Goal: Information Seeking & Learning: Learn about a topic

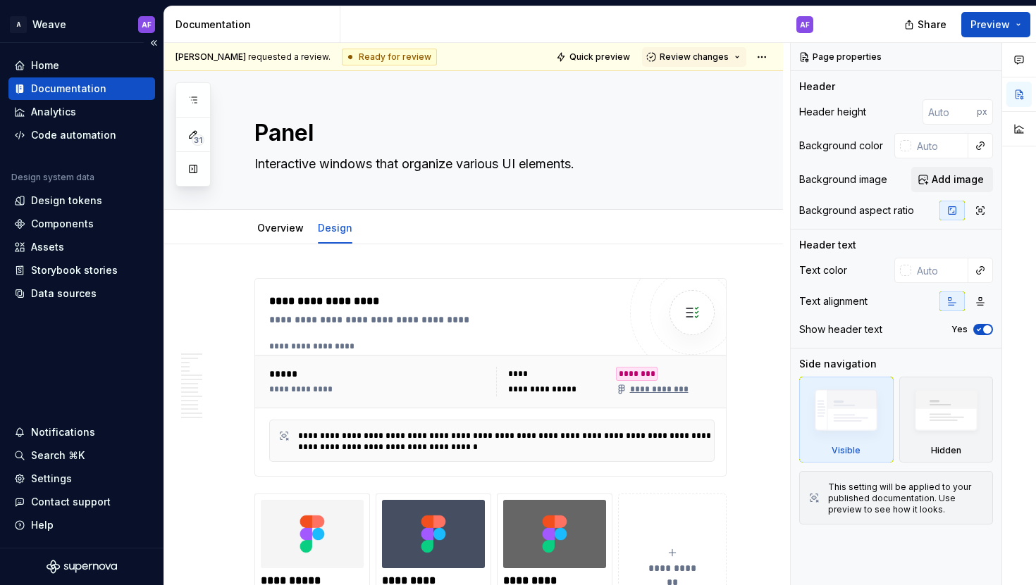
click at [111, 87] on div "Documentation" at bounding box center [81, 89] width 135 height 14
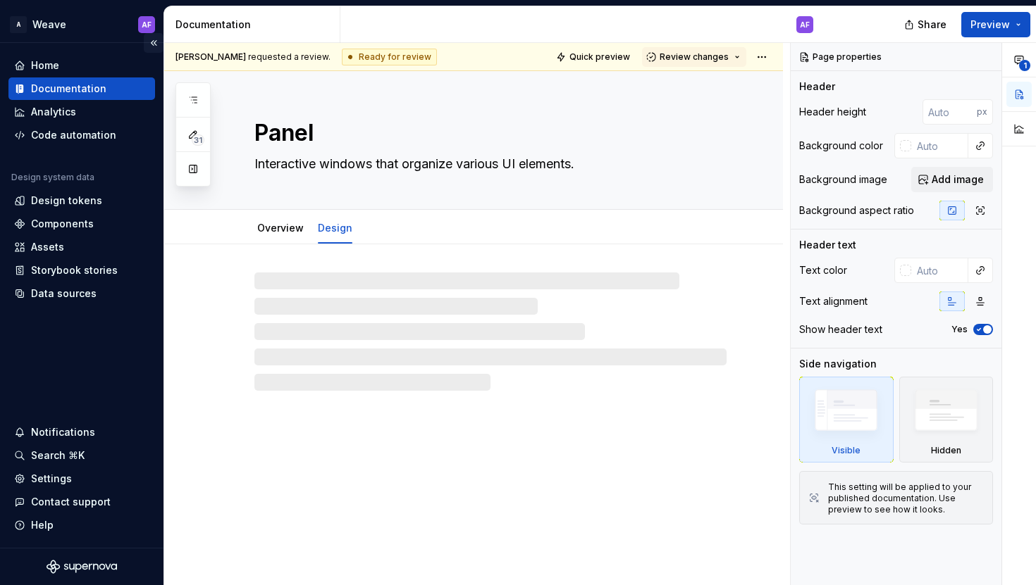
click at [156, 47] on button "Collapse sidebar" at bounding box center [154, 43] width 20 height 20
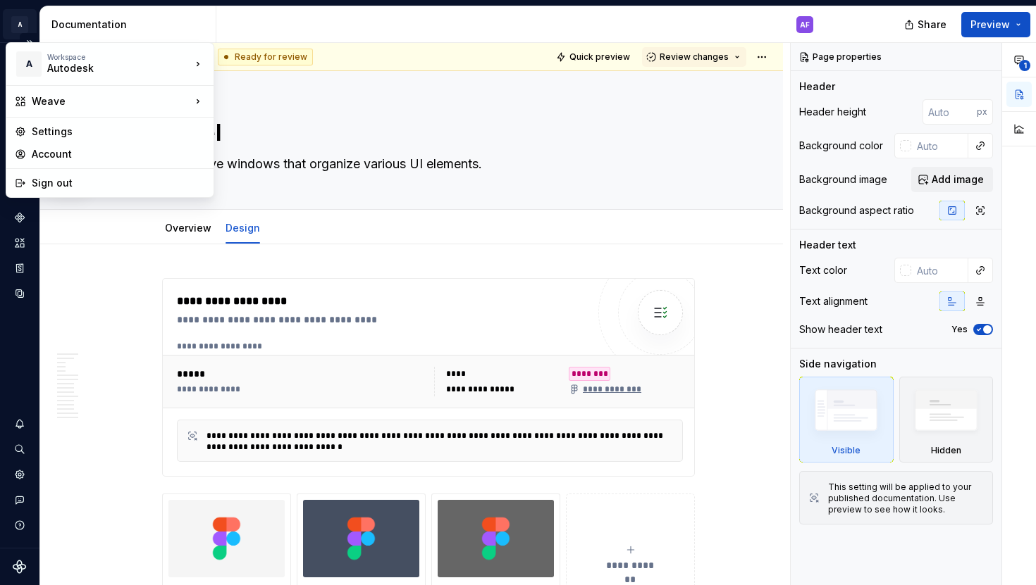
click at [17, 29] on html "A Weave AF Design system data Documentation AF Share Preview 31 Pages Add Acces…" at bounding box center [518, 292] width 1036 height 585
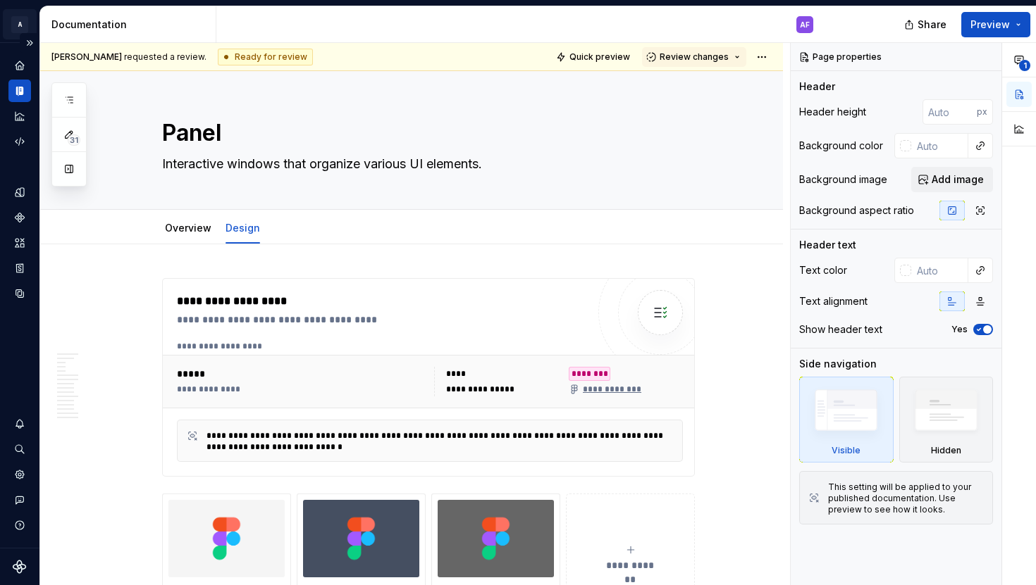
click at [25, 30] on html "A Weave AF Design system data Documentation AF Share Preview 31 Pages Add Acces…" at bounding box center [518, 292] width 1036 height 585
click at [27, 40] on button "Expand sidebar" at bounding box center [30, 43] width 20 height 20
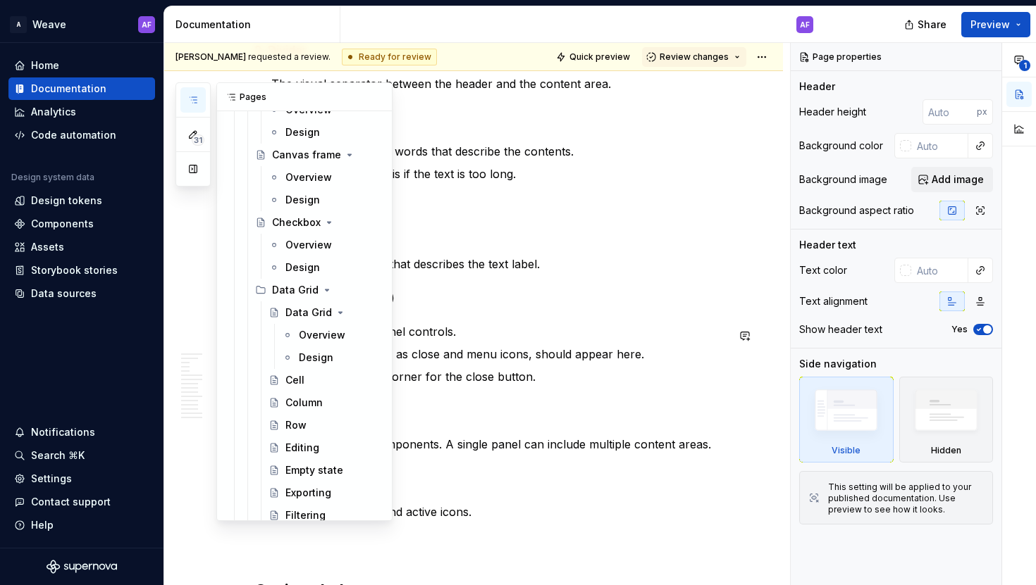
scroll to position [2551, 0]
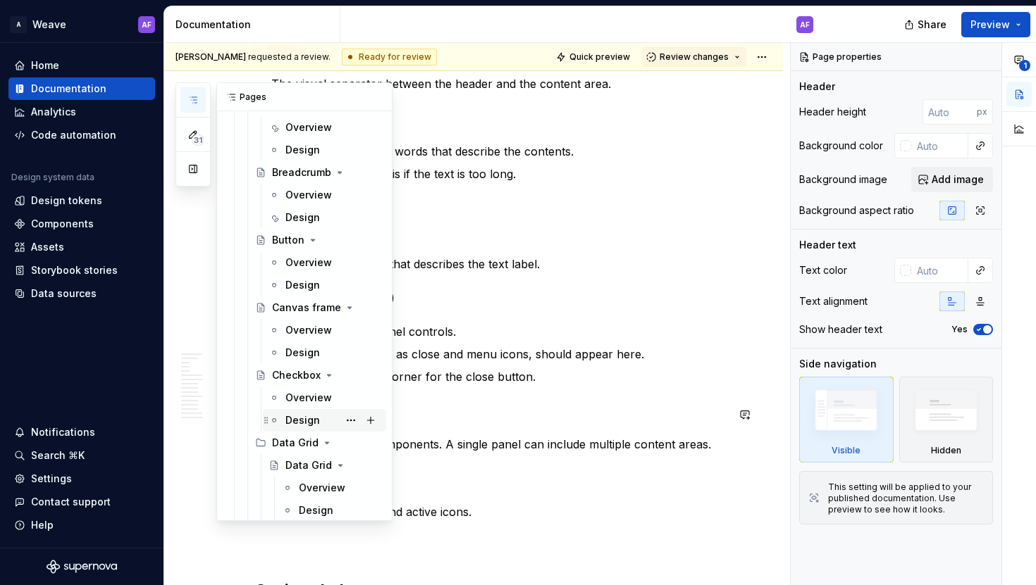
click at [299, 414] on div "Design" at bounding box center [302, 421] width 35 height 14
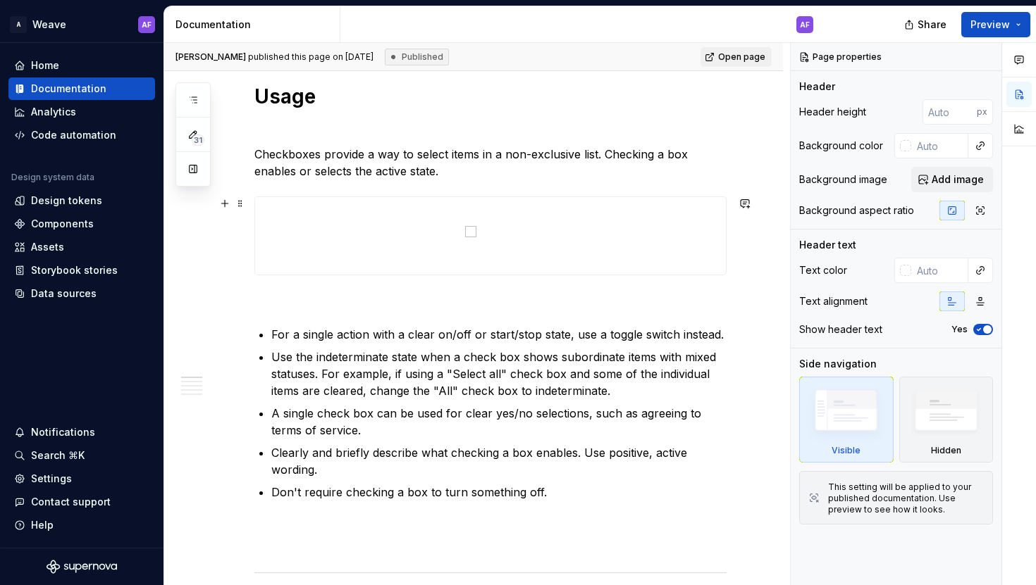
scroll to position [611, 0]
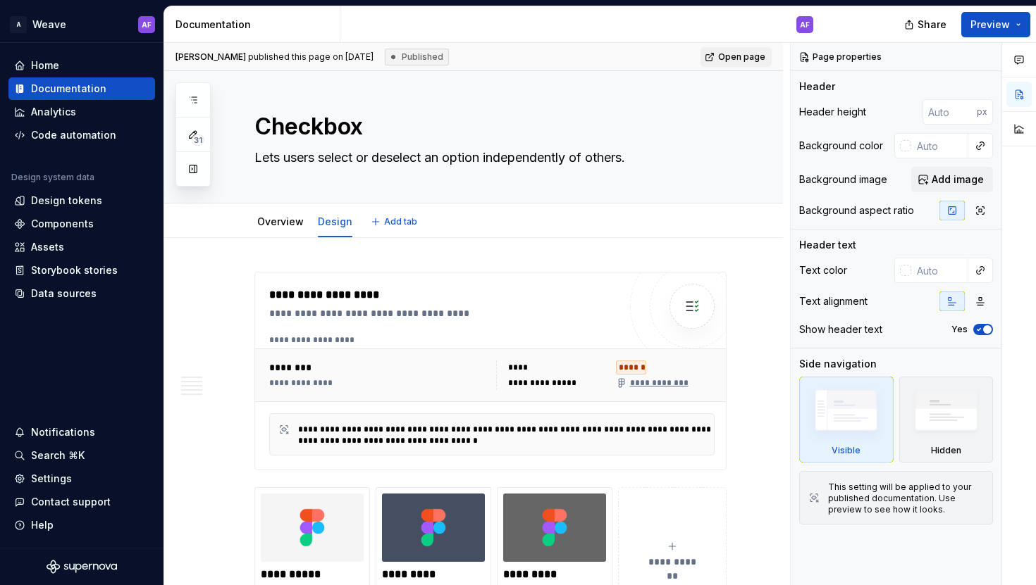
type textarea "*"
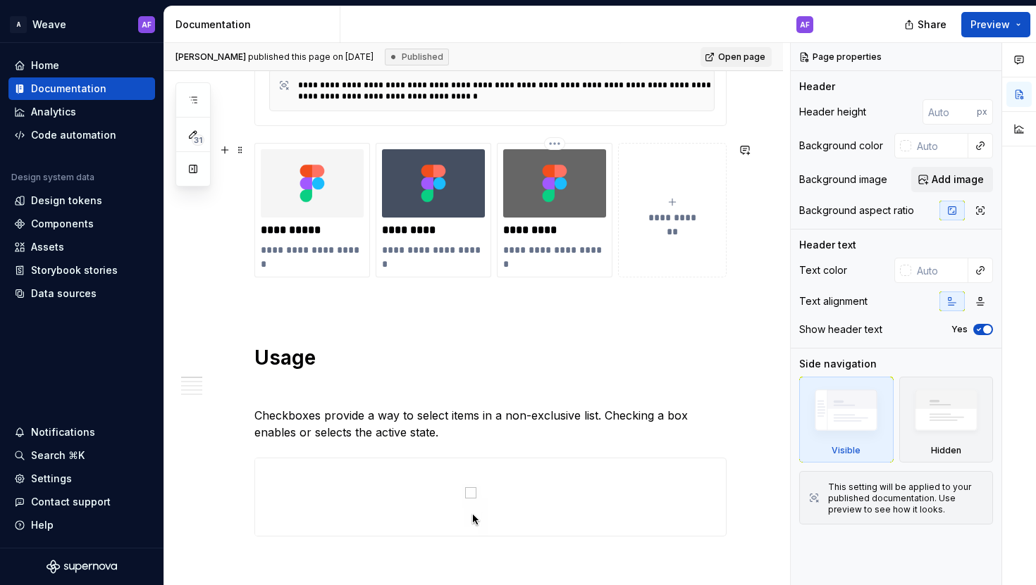
scroll to position [353, 0]
